Goal: Navigation & Orientation: Find specific page/section

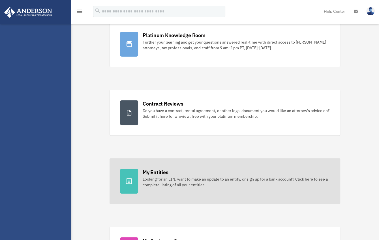
scroll to position [85, 0]
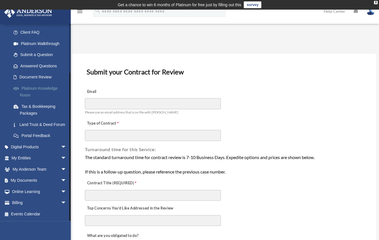
scroll to position [61, 0]
click at [40, 160] on link "My Entities arrow_drop_down" at bounding box center [39, 158] width 71 height 11
click at [61, 158] on span "arrow_drop_down" at bounding box center [66, 159] width 11 height 12
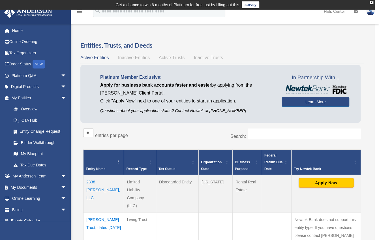
scroll to position [7, 0]
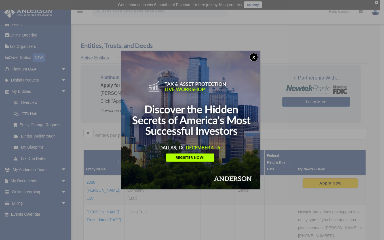
click at [254, 56] on button "x" at bounding box center [253, 57] width 8 height 8
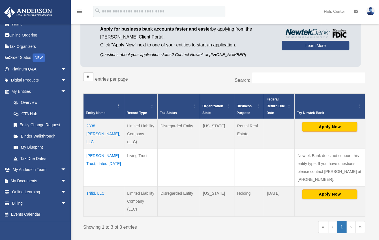
scroll to position [57, 0]
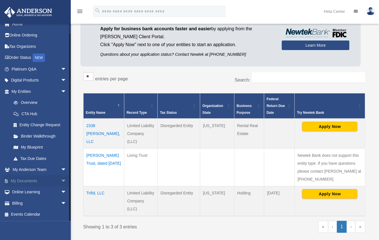
click at [61, 182] on span "arrow_drop_down" at bounding box center [66, 181] width 11 height 12
click at [61, 182] on span "arrow_drop_up" at bounding box center [66, 181] width 11 height 12
click at [62, 183] on span "arrow_drop_down" at bounding box center [66, 181] width 11 height 12
click at [40, 193] on link "Box" at bounding box center [41, 192] width 67 height 11
click at [22, 191] on link "Box" at bounding box center [41, 192] width 67 height 11
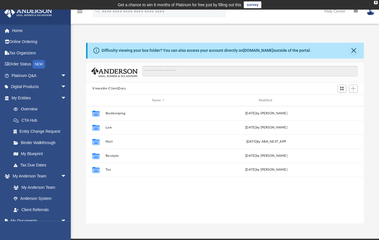
scroll to position [124, 273]
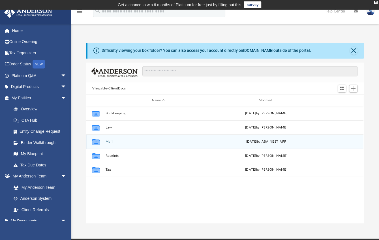
click at [118, 144] on div "Collaborated Folder Mail Mon Jan 13 2025 by ABA_NEST_APP" at bounding box center [225, 142] width 278 height 14
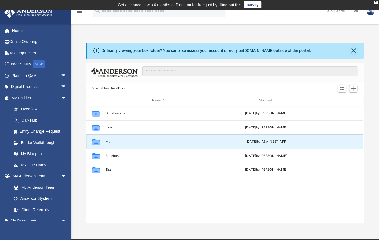
click at [110, 143] on button "Mail" at bounding box center [159, 142] width 106 height 4
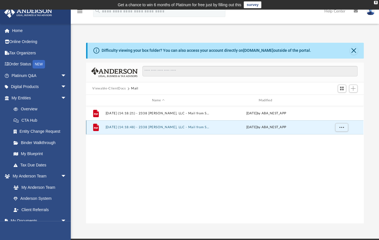
click at [187, 127] on button "2025.01.13 (14:18:48) - 2338 Glendenning, LLC - Mail from STATE OF CALIFORNIA W…" at bounding box center [159, 128] width 106 height 4
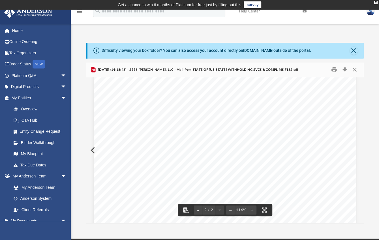
scroll to position [538, 0]
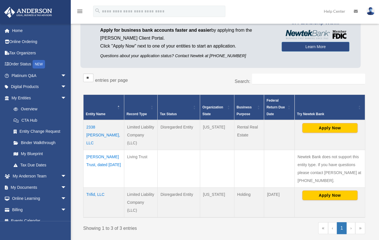
scroll to position [57, 0]
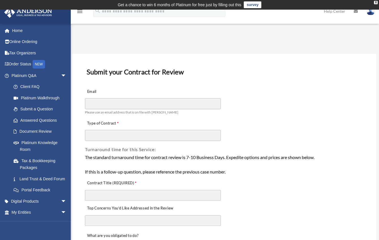
click at [46, 13] on img at bounding box center [28, 12] width 51 height 11
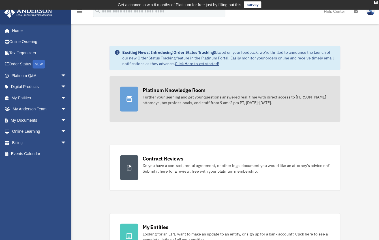
click at [177, 94] on div "Platinum Knowledge Room Further your learning and get your questions answered r…" at bounding box center [236, 96] width 187 height 19
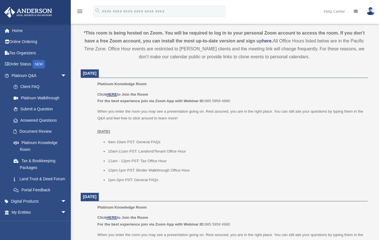
scroll to position [233, 0]
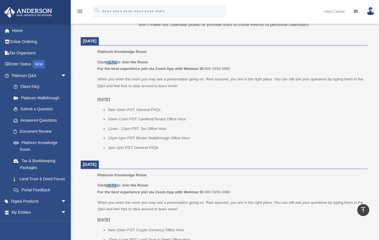
click at [112, 60] on u "HERE" at bounding box center [112, 62] width 10 height 4
click at [43, 132] on link "Document Review" at bounding box center [41, 131] width 67 height 11
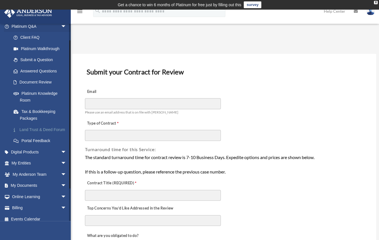
scroll to position [61, 0]
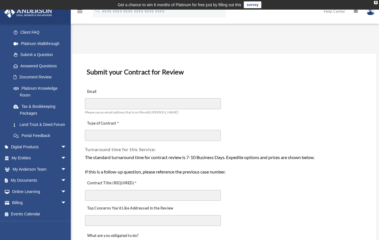
click at [42, 231] on div "[EMAIL_ADDRESS][DOMAIN_NAME] Sign Out [PERSON_NAME][EMAIL_ADDRESS][PERSON_NAME]…" at bounding box center [35, 144] width 71 height 240
click at [29, 157] on link "My Entities arrow_drop_down" at bounding box center [39, 158] width 71 height 11
click at [61, 159] on span "arrow_drop_down" at bounding box center [66, 159] width 11 height 12
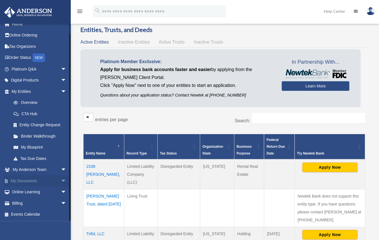
scroll to position [28, 0]
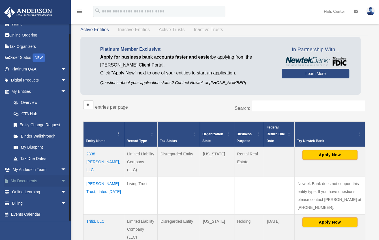
click at [33, 180] on link "My Documents arrow_drop_down" at bounding box center [39, 180] width 71 height 11
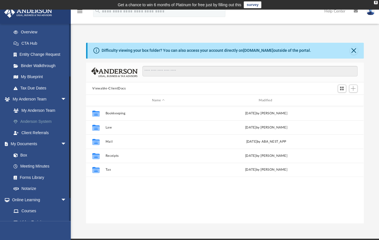
scroll to position [85, 0]
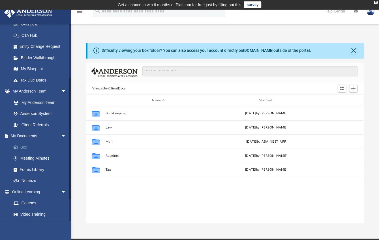
click at [36, 146] on link "Box" at bounding box center [41, 147] width 67 height 11
click at [21, 147] on link "Box" at bounding box center [41, 147] width 67 height 11
click at [31, 182] on link "Notarize" at bounding box center [41, 180] width 67 height 11
click at [31, 180] on link "Notarize" at bounding box center [41, 180] width 67 height 11
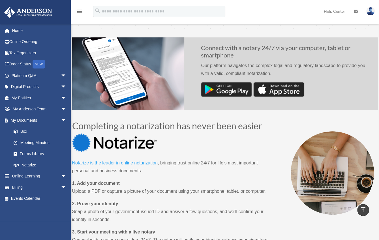
scroll to position [198, 0]
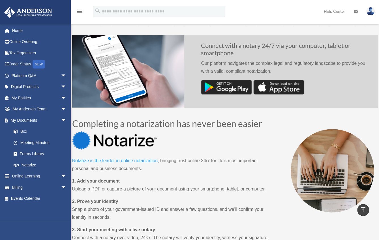
click at [300, 231] on div "Completing a notarization has never been easier Notarize is the leader in onlin…" at bounding box center [225, 194] width 306 height 163
